Goal: Task Accomplishment & Management: Use online tool/utility

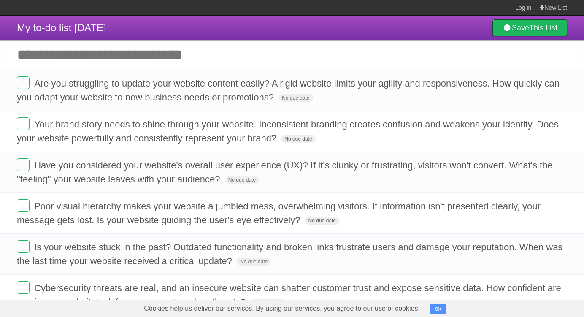
scroll to position [127, 0]
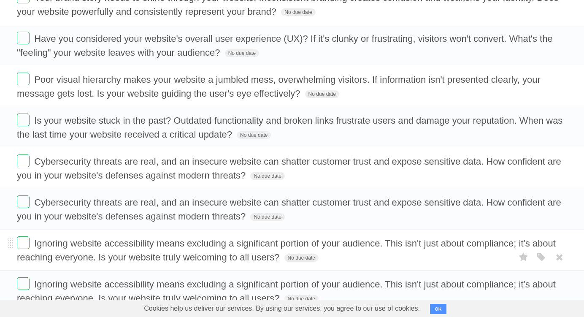
click at [135, 244] on span "Ignoring website accessibility means excluding a significant portion of your au…" at bounding box center [286, 250] width 539 height 24
drag, startPoint x: 494, startPoint y: 249, endPoint x: 531, endPoint y: 170, distance: 87.6
click at [531, 170] on ul "White Red Blue Green Purple Orange" at bounding box center [538, 175] width 57 height 14
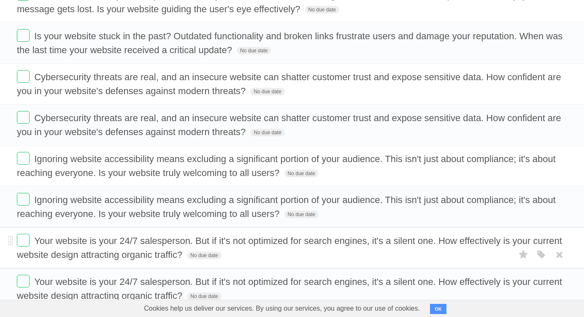
scroll to position [253, 0]
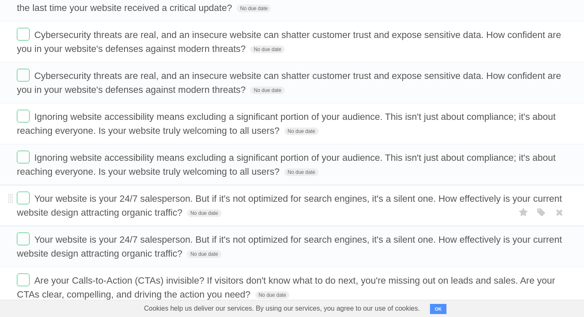
click at [89, 203] on span "Your website is your 24/7 salesperson. But if it's not optimized for search eng…" at bounding box center [289, 205] width 545 height 24
click at [103, 279] on span "Are your Calls-to-Action (CTAs) invisible? If visitors don't know what to do ne…" at bounding box center [286, 287] width 538 height 24
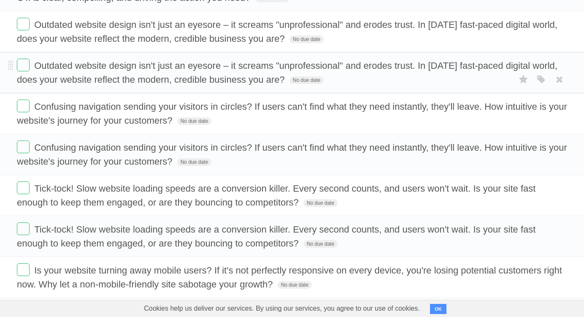
scroll to position [548, 0]
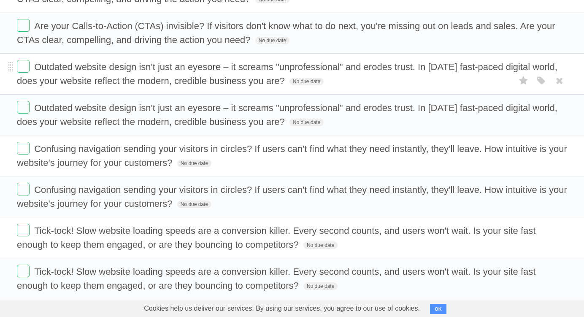
click at [77, 79] on span "Outdated website design isn't just an eyesore – it screams "unprofessional" and…" at bounding box center [287, 74] width 540 height 24
click at [99, 191] on span "Confusing navigation sending your visitors in circles? If users can't find what…" at bounding box center [292, 196] width 550 height 24
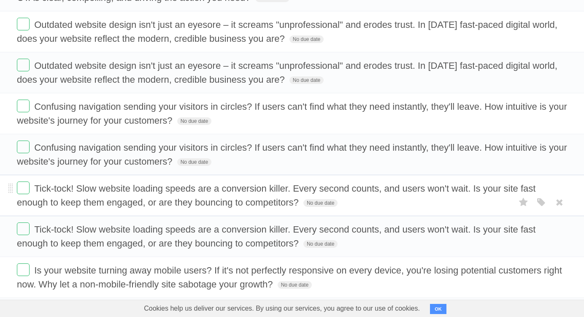
click at [84, 190] on span "Tick-tock! Slow website loading speeds are a conversion killer. Every second co…" at bounding box center [276, 195] width 518 height 24
click at [81, 267] on span "Is your website turning away mobile users? If it's not perfectly responsive on …" at bounding box center [289, 277] width 545 height 24
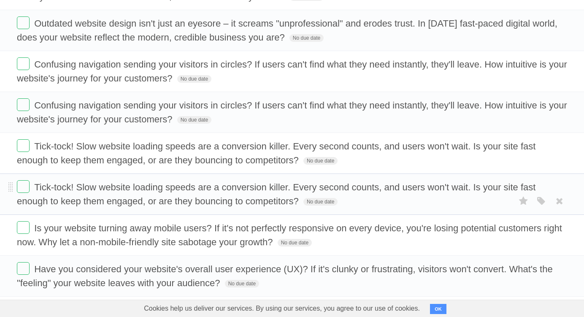
scroll to position [675, 0]
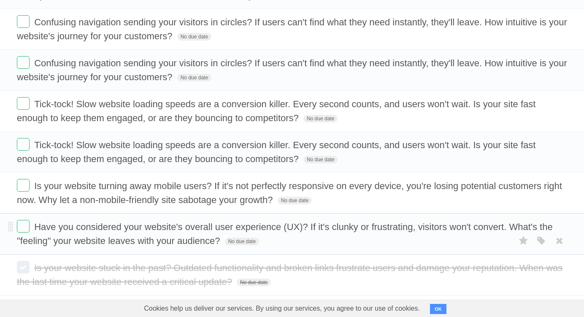
click at [127, 228] on span "Have you considered your website's overall user experience (UX)? If it's clunky…" at bounding box center [285, 233] width 536 height 24
click at [23, 193] on form "Is your website turning away mobile users? If it's not perfectly responsive on …" at bounding box center [292, 193] width 550 height 28
click at [24, 230] on label at bounding box center [23, 226] width 13 height 13
click at [24, 189] on label at bounding box center [23, 185] width 13 height 13
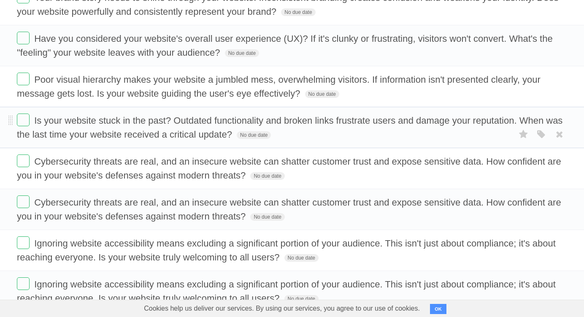
scroll to position [0, 0]
